Goal: Find contact information: Find contact information

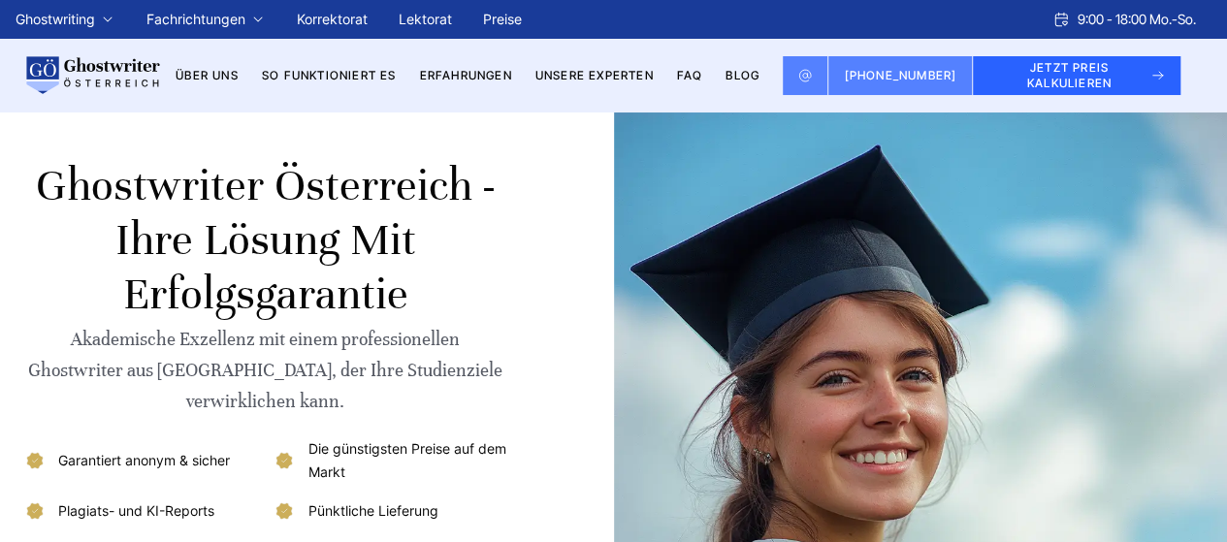
click at [576, 131] on div at bounding box center [843, 416] width 719 height 608
click at [215, 79] on link "Über uns" at bounding box center [207, 75] width 63 height 15
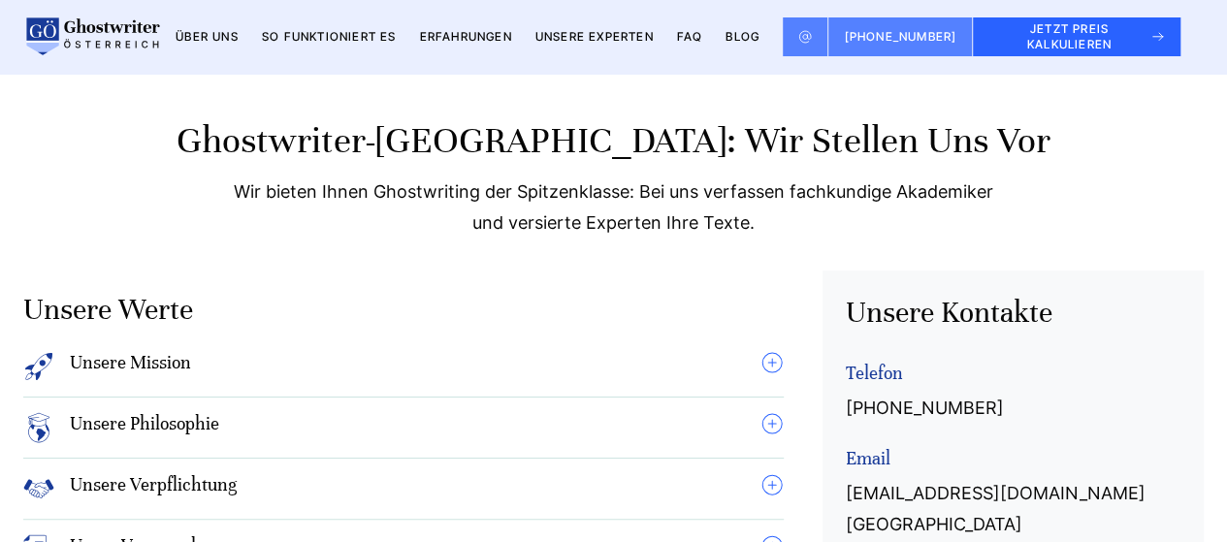
scroll to position [1499, 0]
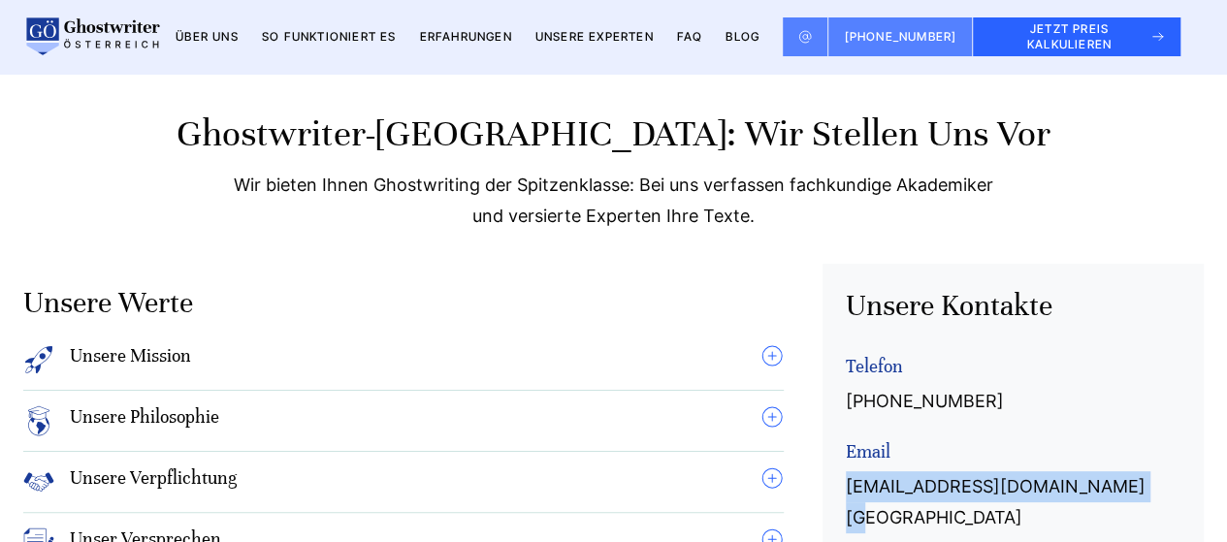
drag, startPoint x: 844, startPoint y: 473, endPoint x: 1104, endPoint y: 477, distance: 260.9
click at [1104, 477] on div "Unsere Kontakte Telefon +49 302 555 9899 Email info@ghostwriter-österreich.at A…" at bounding box center [1012, 472] width 381 height 417
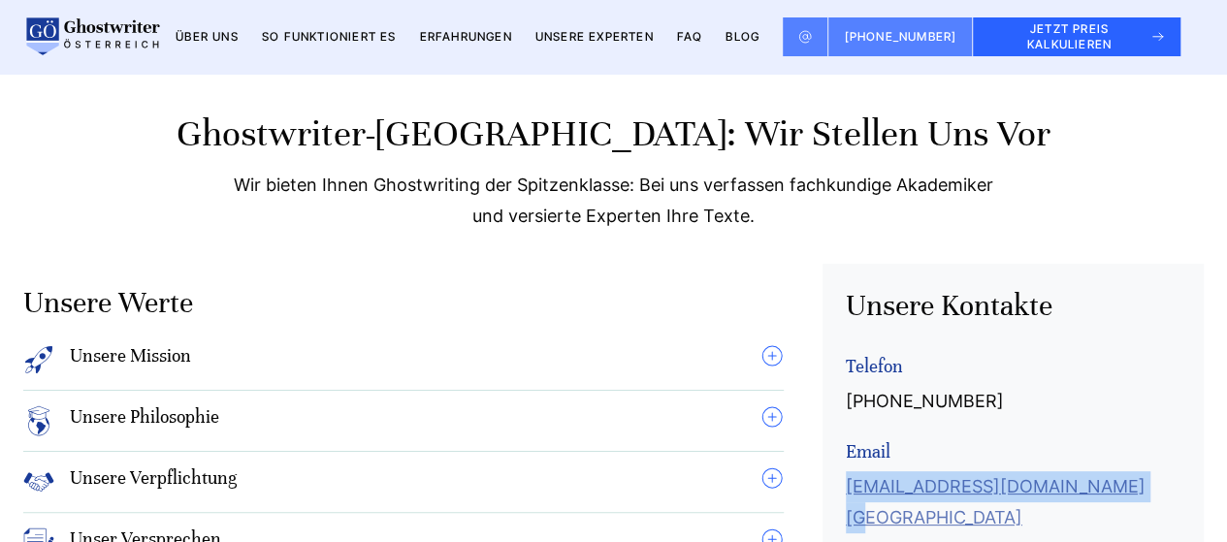
copy link "[EMAIL_ADDRESS][DOMAIN_NAME][GEOGRAPHIC_DATA]"
